Goal: Navigation & Orientation: Understand site structure

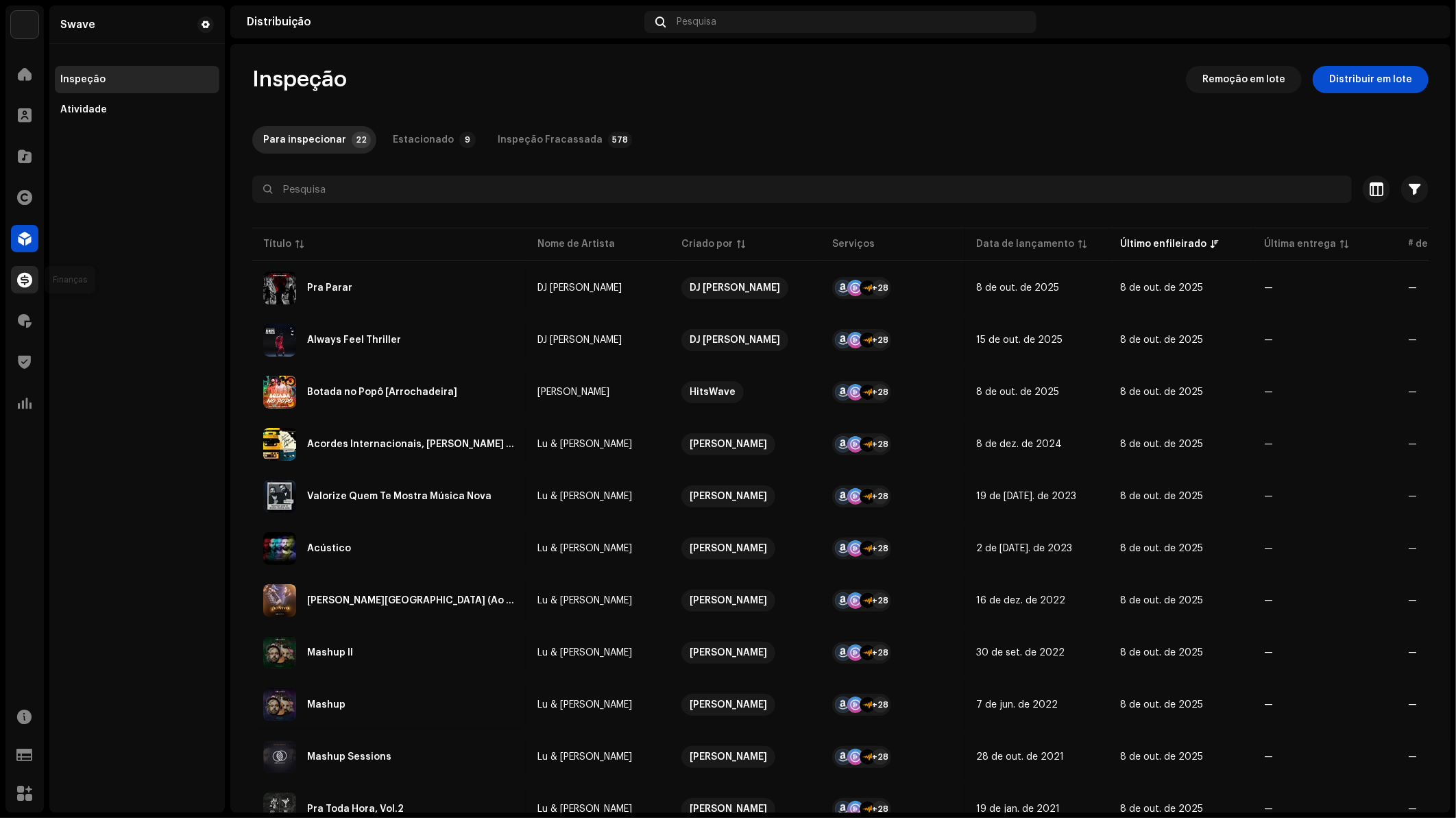
click at [36, 287] on div at bounding box center [25, 280] width 27 height 27
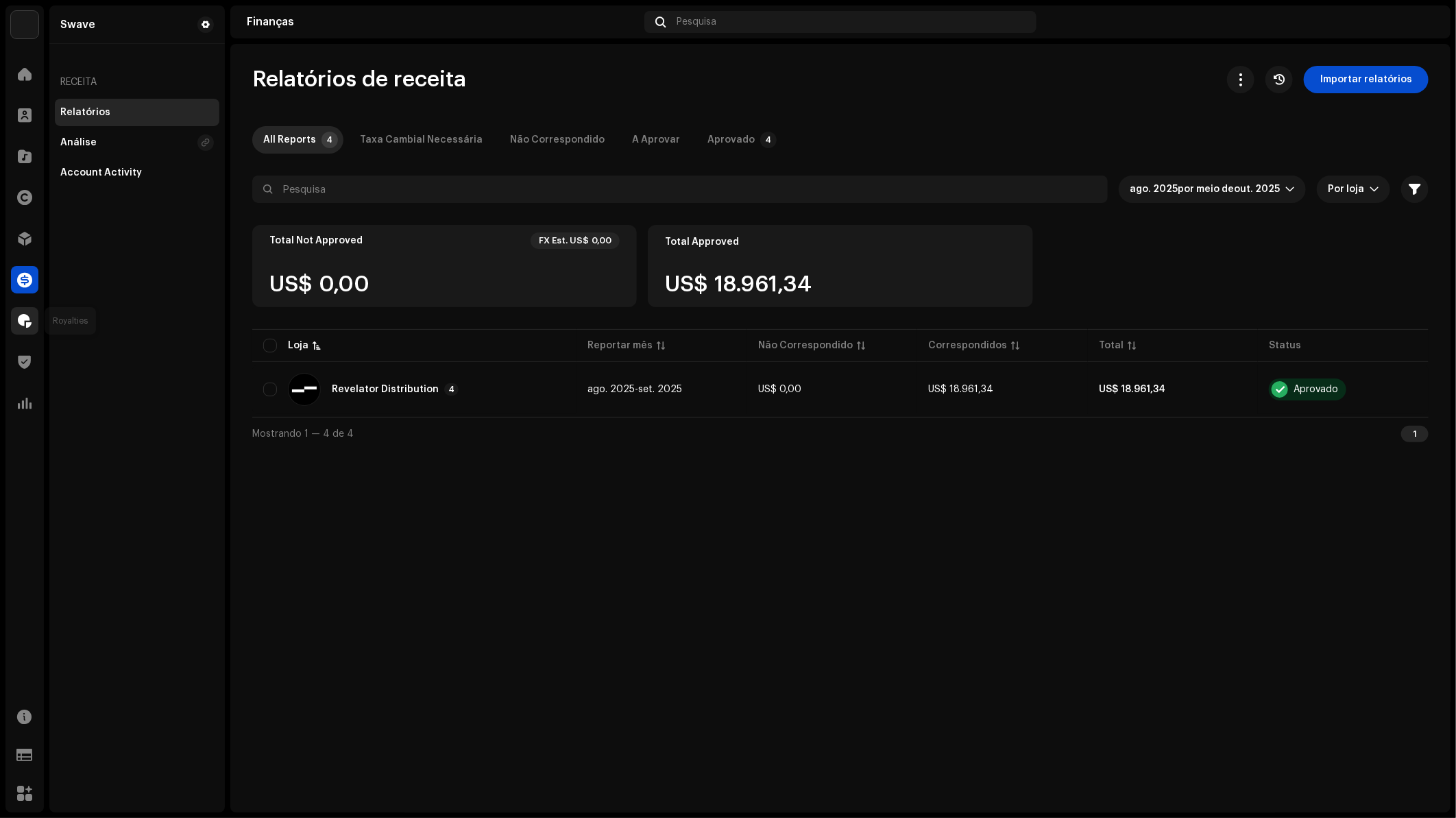
click at [31, 325] on span at bounding box center [24, 321] width 14 height 11
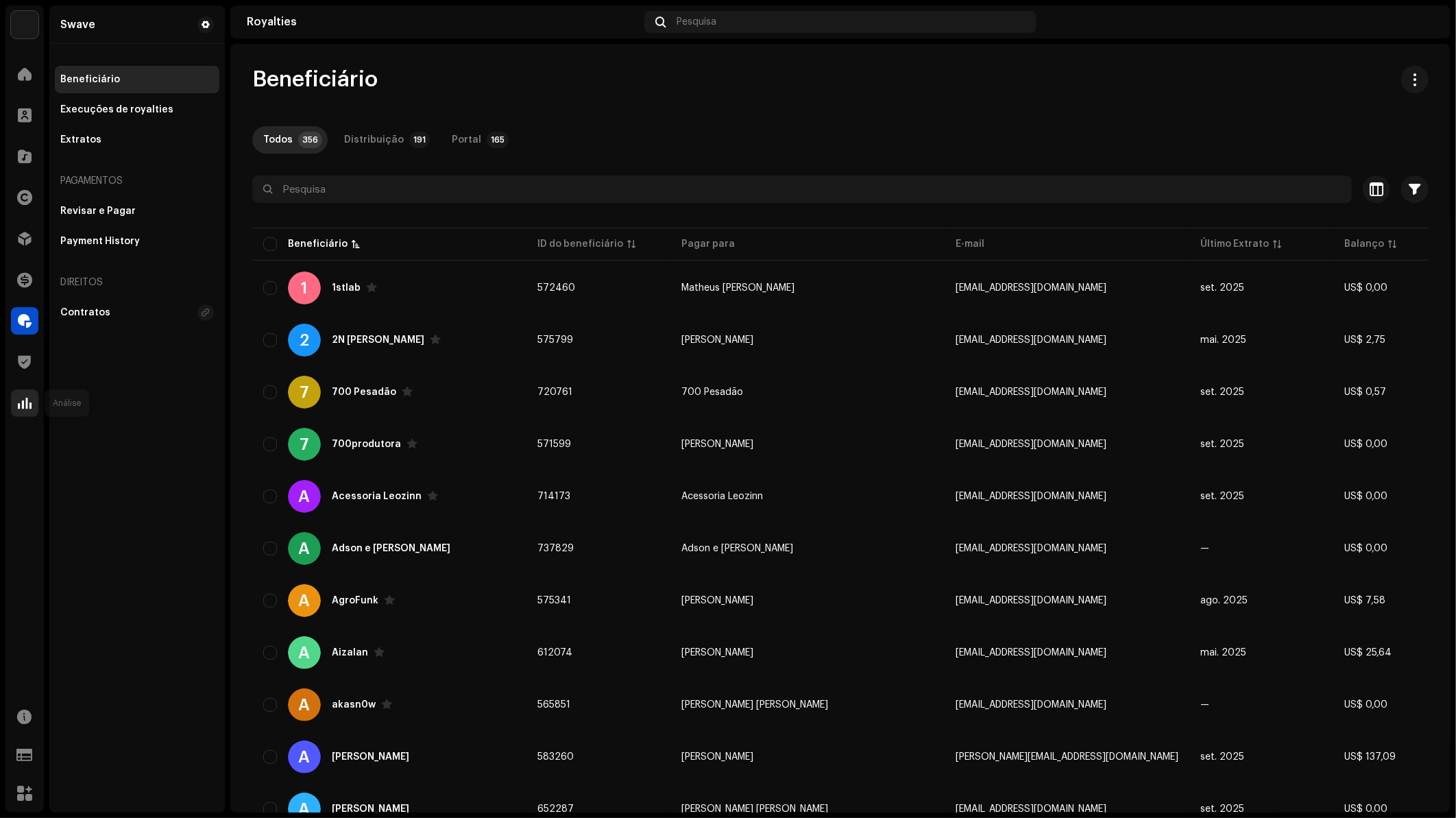
click at [23, 402] on span at bounding box center [24, 403] width 14 height 11
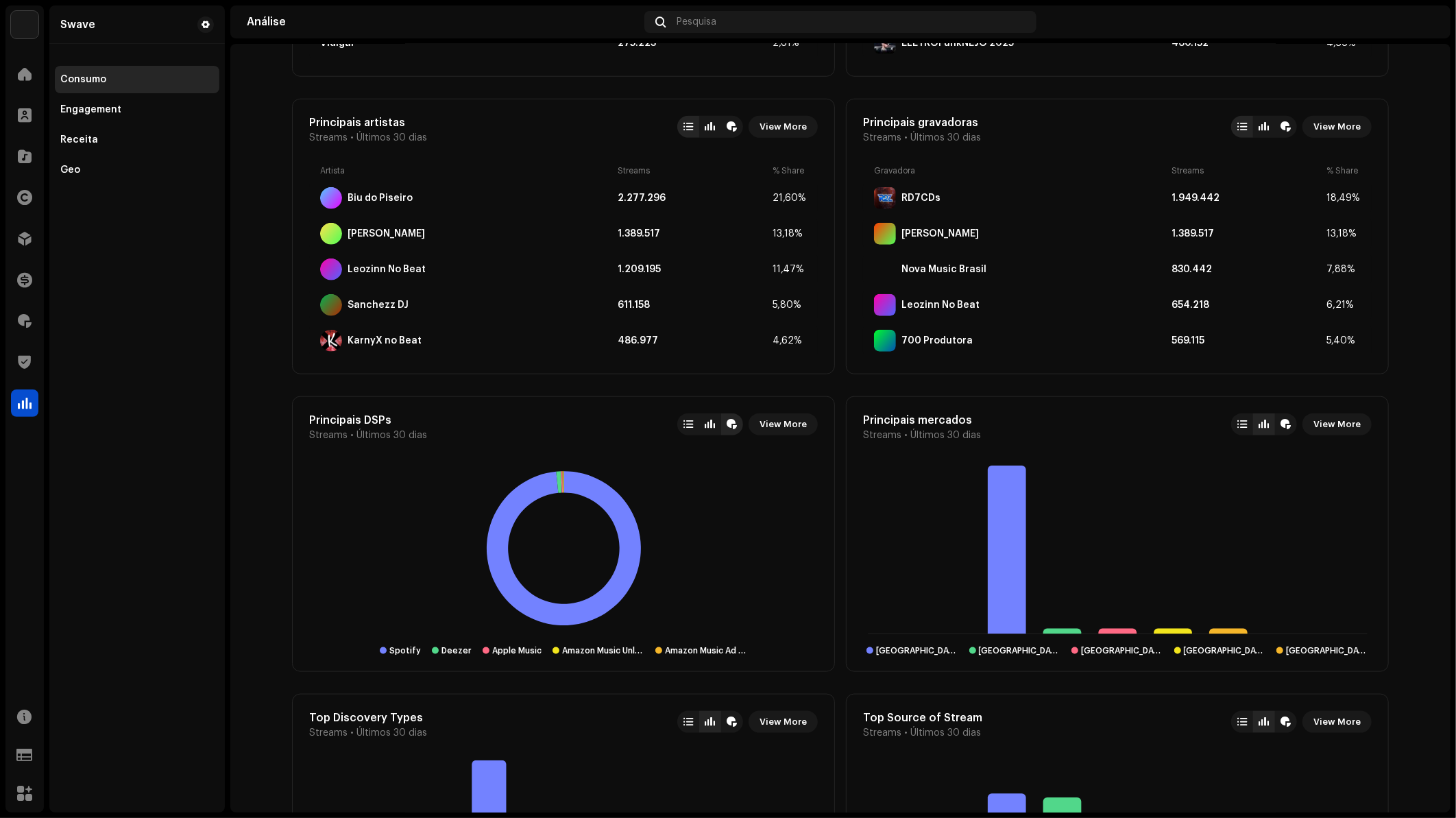
scroll to position [1143, 0]
